Goal: Task Accomplishment & Management: Manage account settings

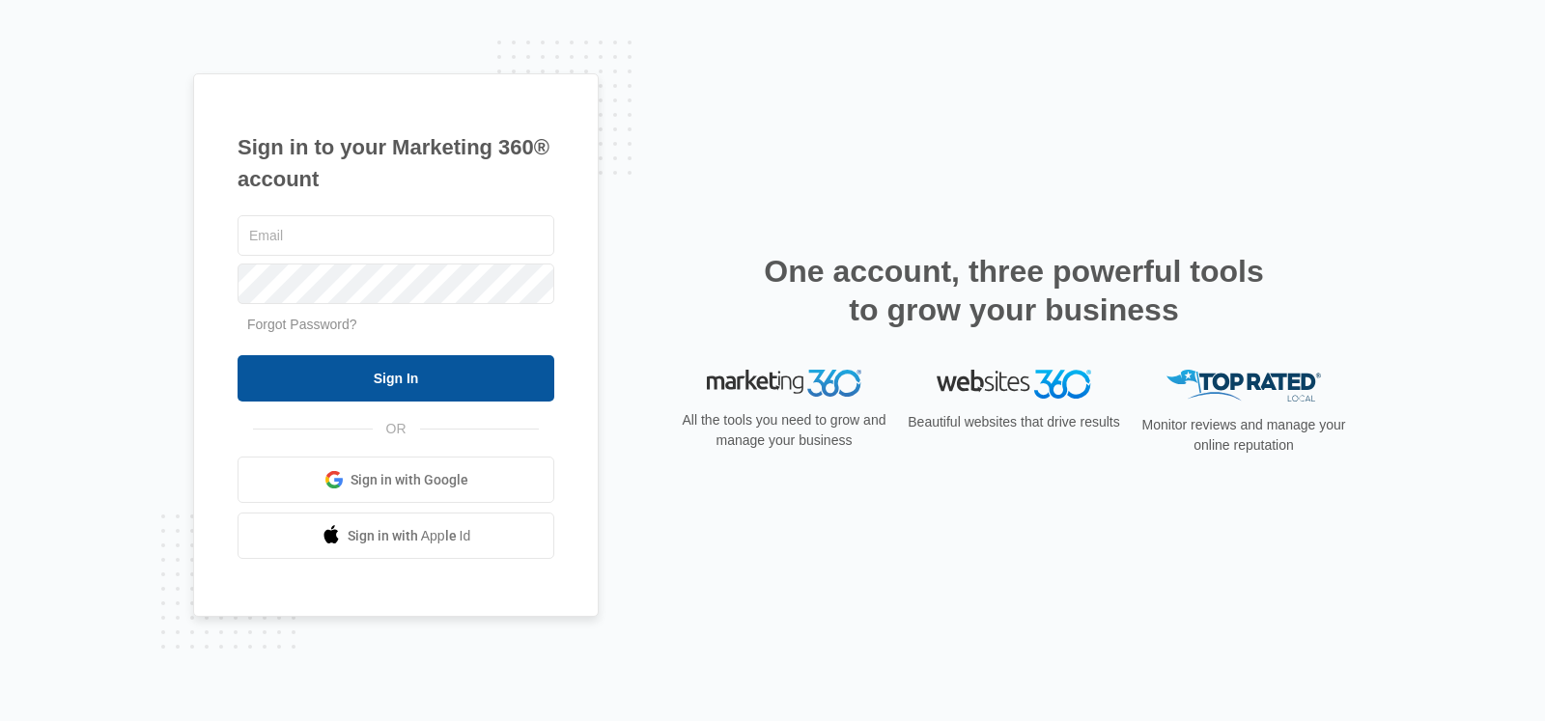
type input "[PERSON_NAME][EMAIL_ADDRESS][DOMAIN_NAME]"
click at [440, 370] on input "Sign In" at bounding box center [396, 378] width 317 height 46
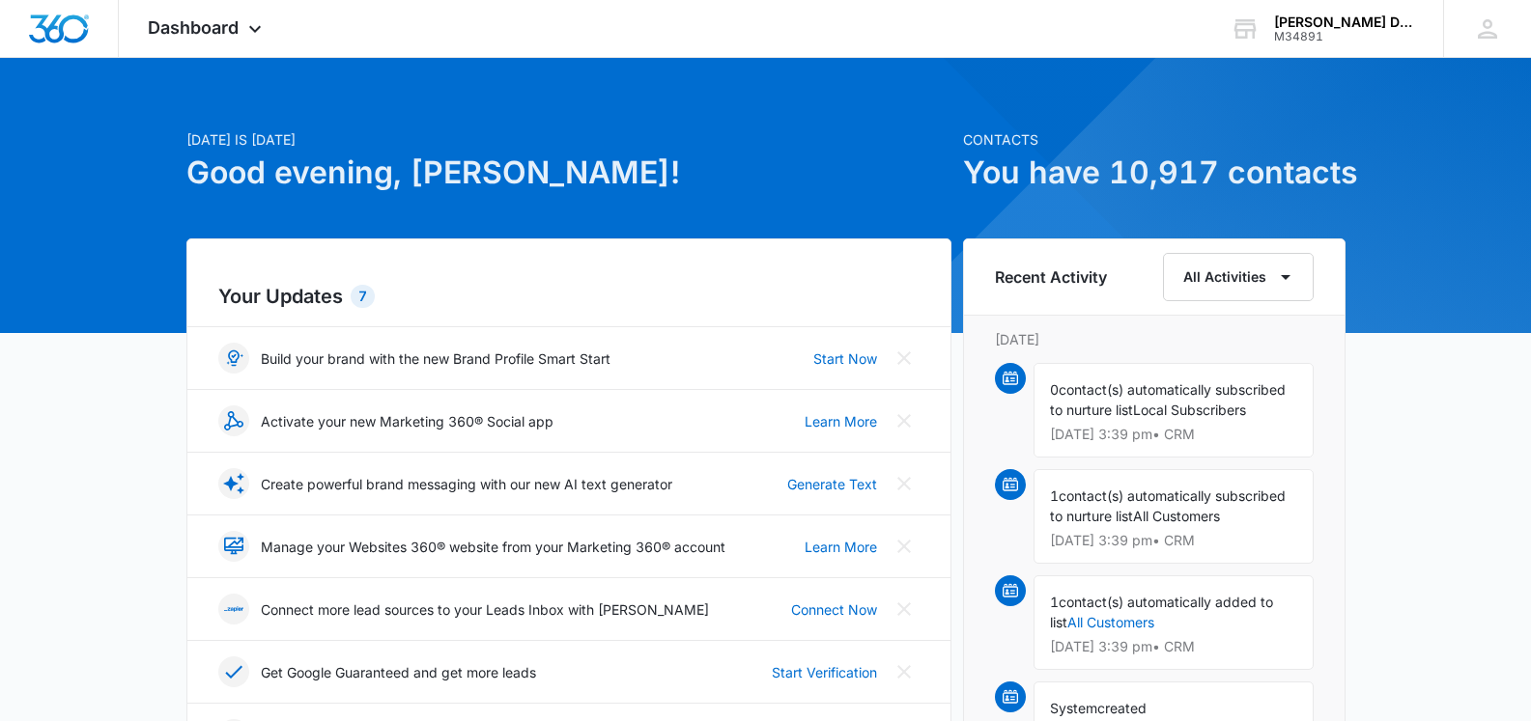
scroll to position [579, 0]
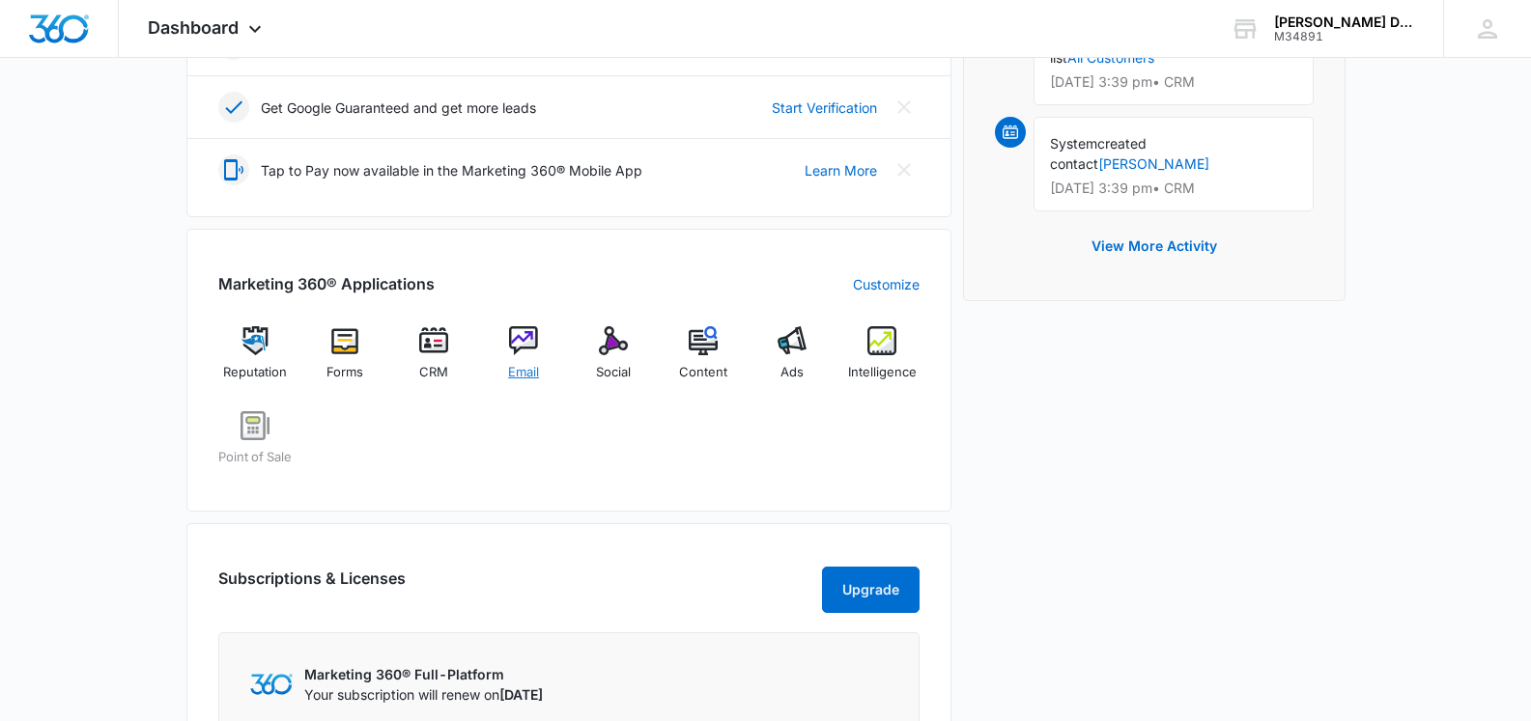
click at [524, 346] on img at bounding box center [523, 340] width 29 height 29
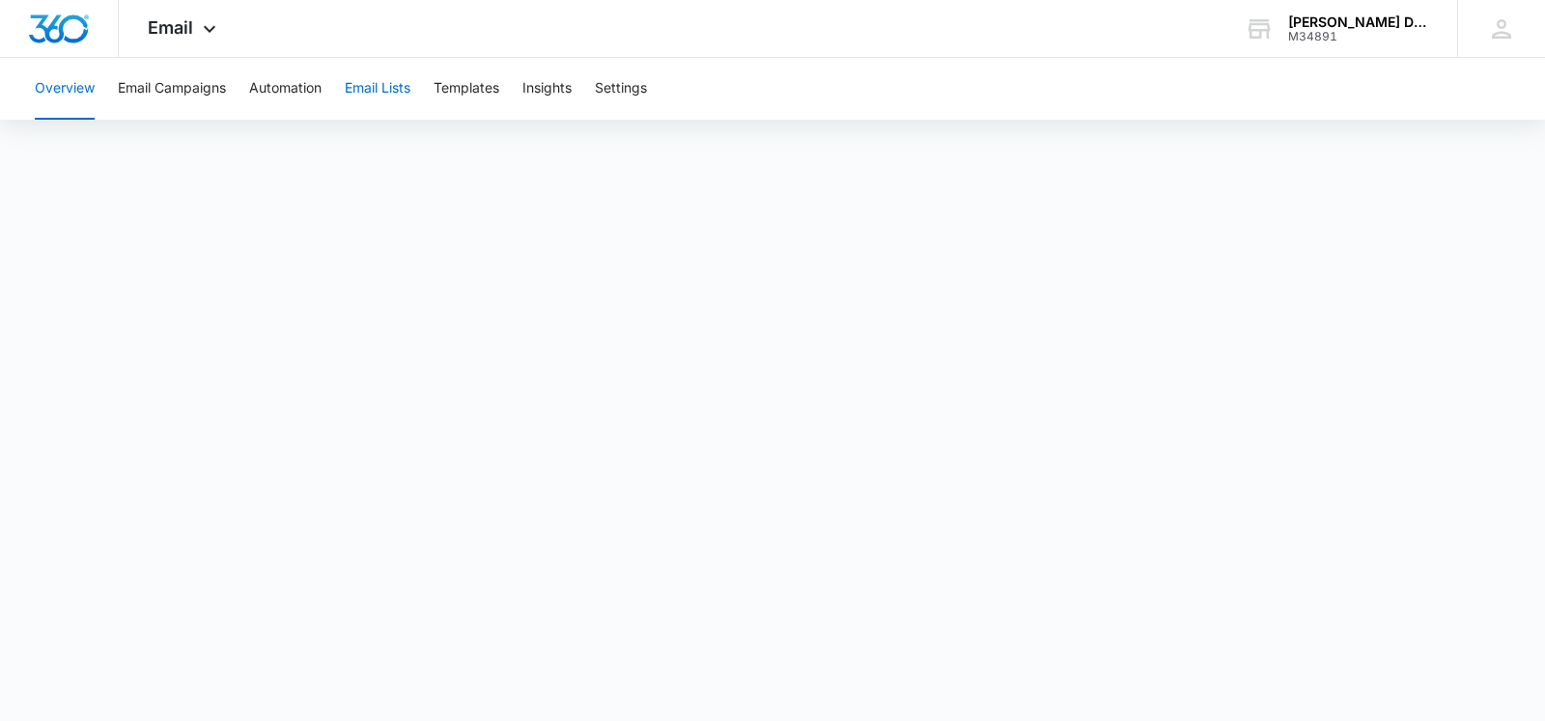
click at [387, 84] on button "Email Lists" at bounding box center [378, 89] width 66 height 62
